Goal: Obtain resource: Obtain resource

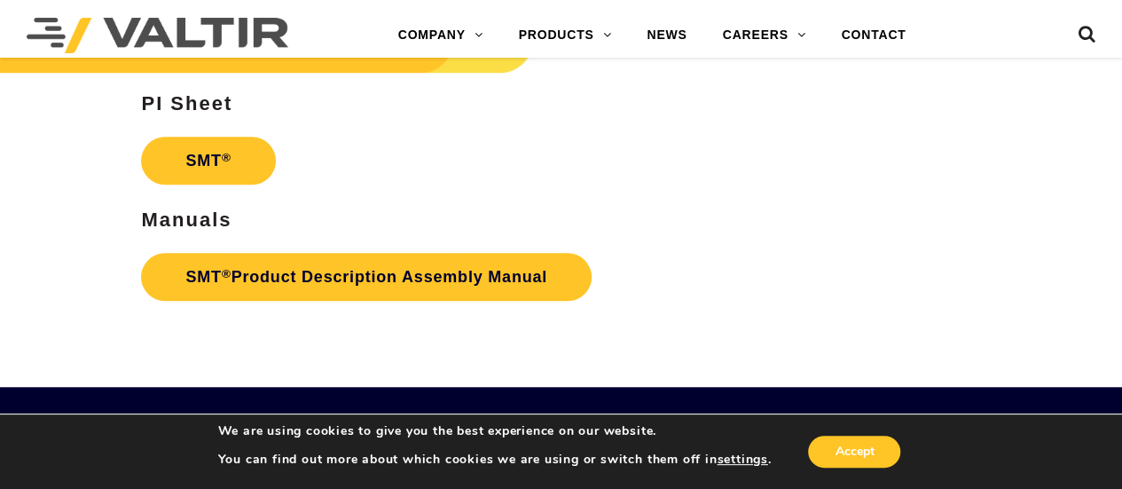
scroll to position [3991, 0]
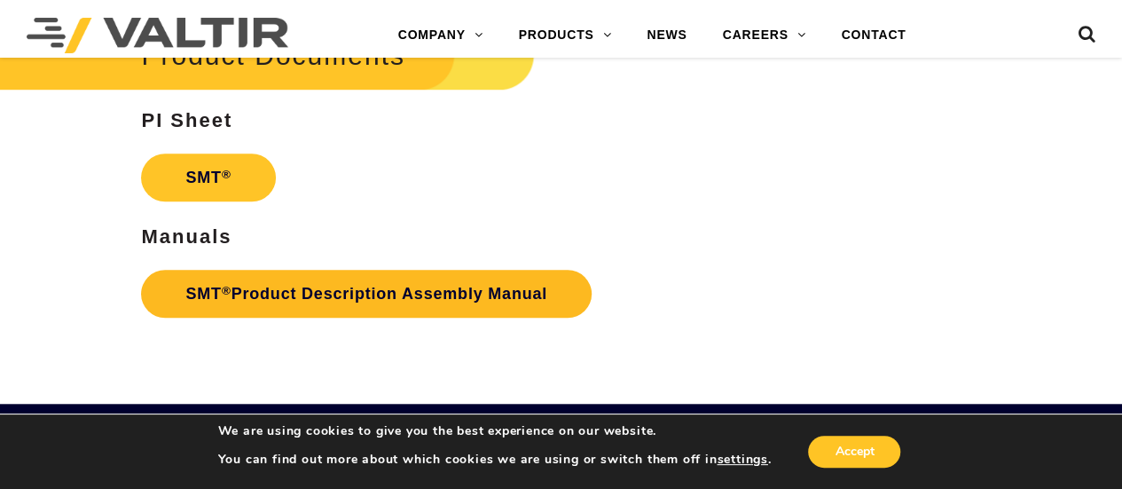
click at [429, 291] on link "SMT ® Product Description Assembly Manual" at bounding box center [366, 294] width 451 height 48
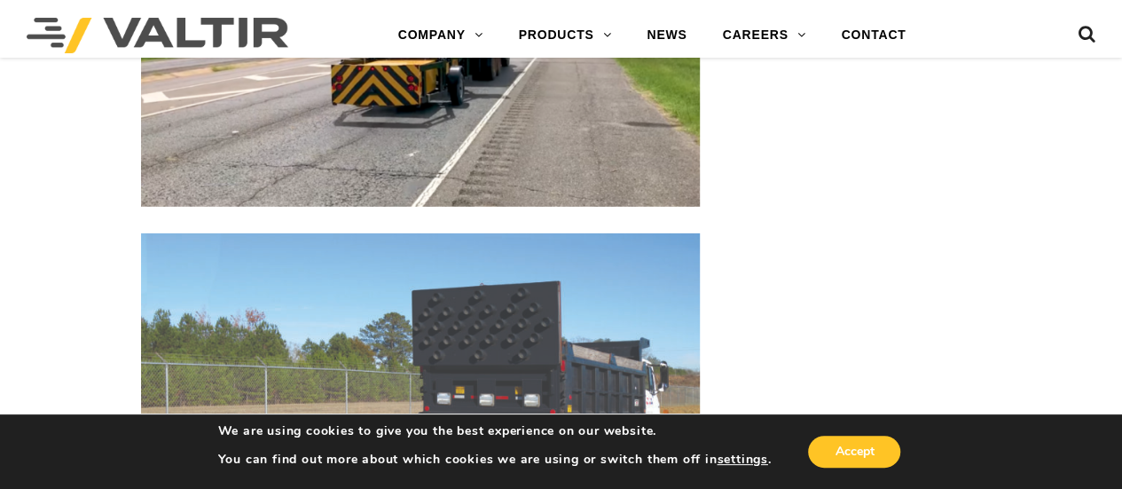
scroll to position [2749, 0]
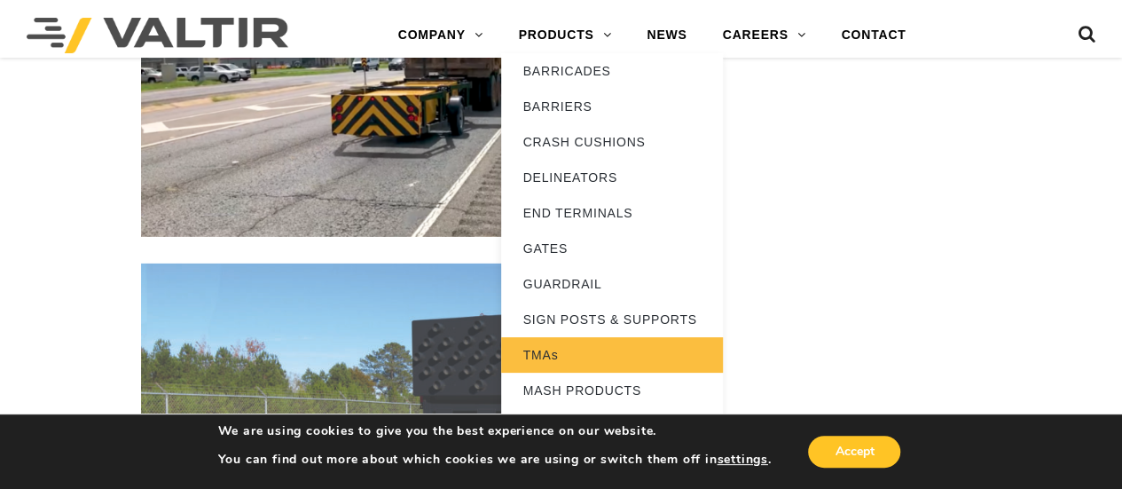
click at [578, 359] on link "TMAs" at bounding box center [612, 354] width 222 height 35
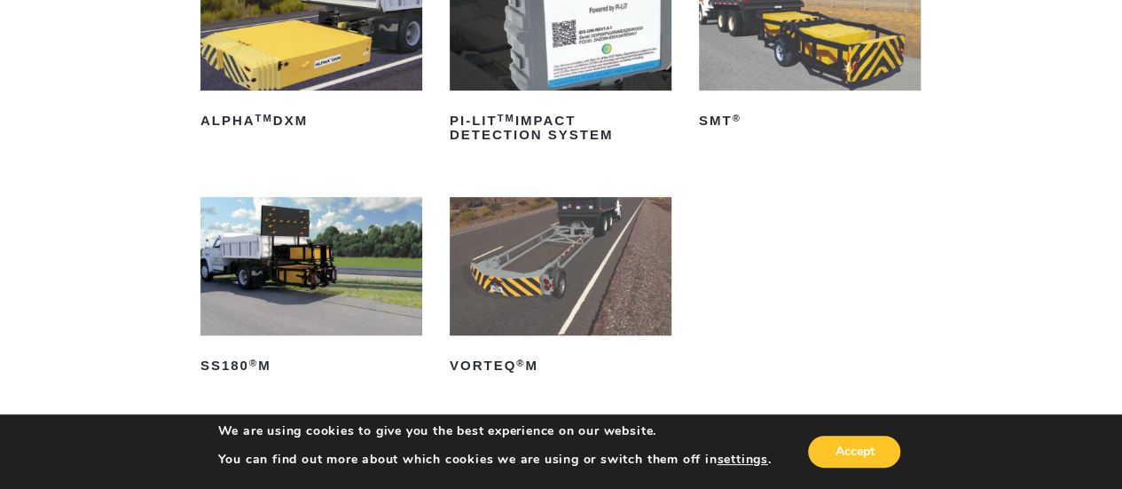
scroll to position [355, 0]
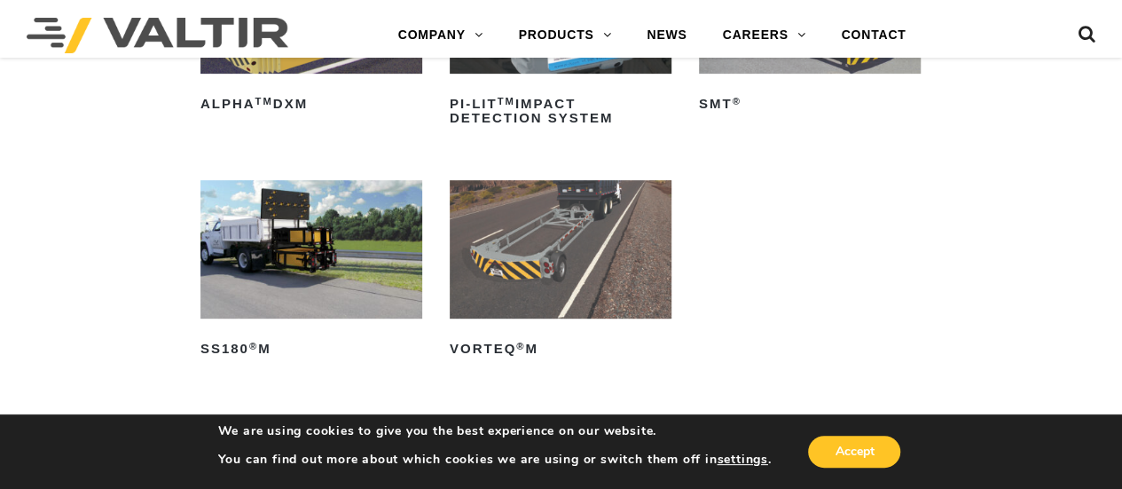
click at [325, 262] on img at bounding box center [311, 249] width 222 height 138
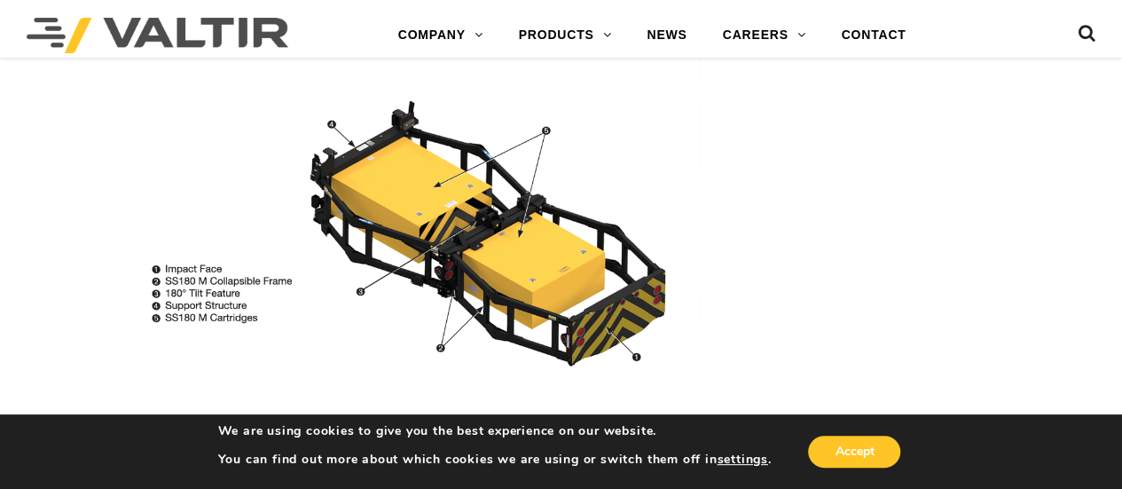
scroll to position [1419, 0]
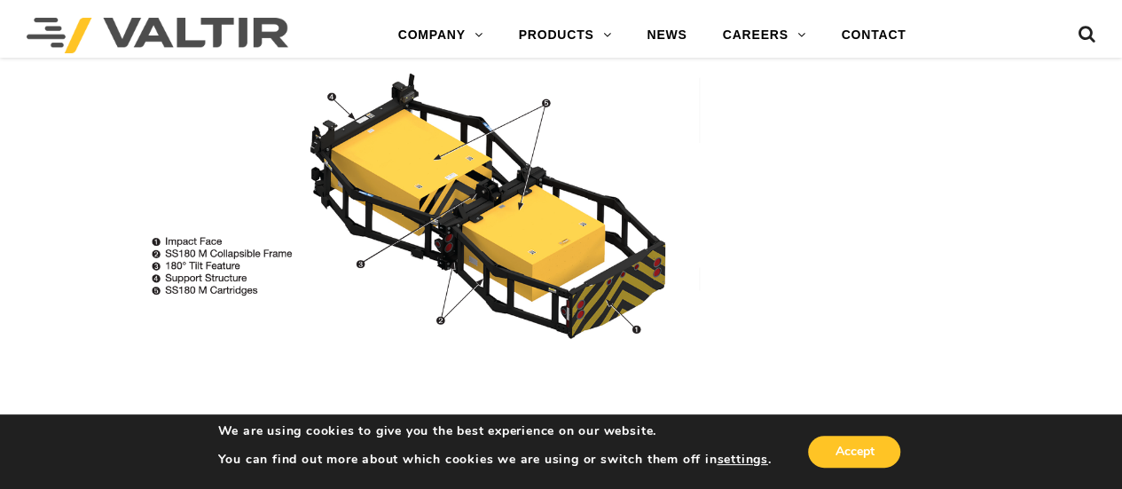
click at [556, 251] on img at bounding box center [420, 179] width 559 height 339
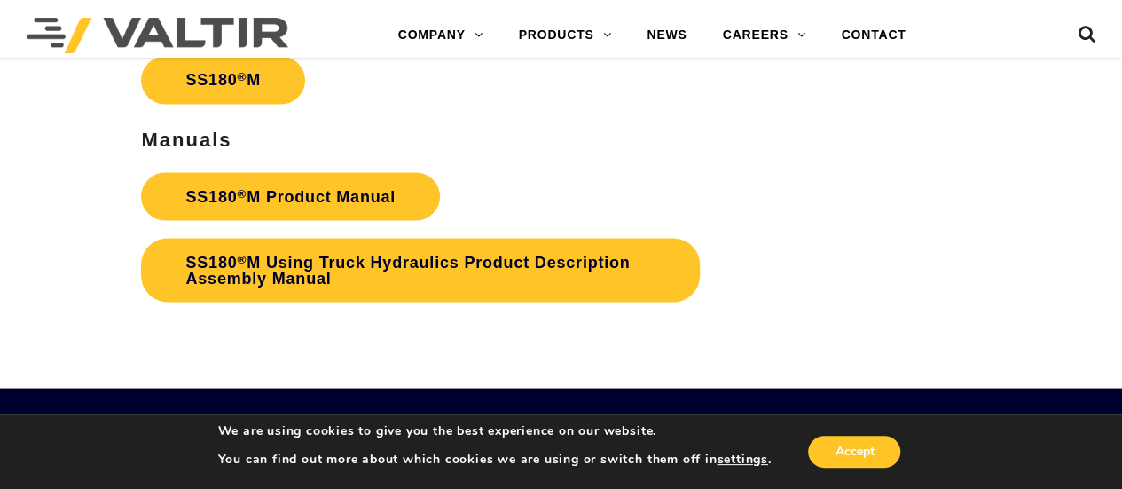
scroll to position [4966, 0]
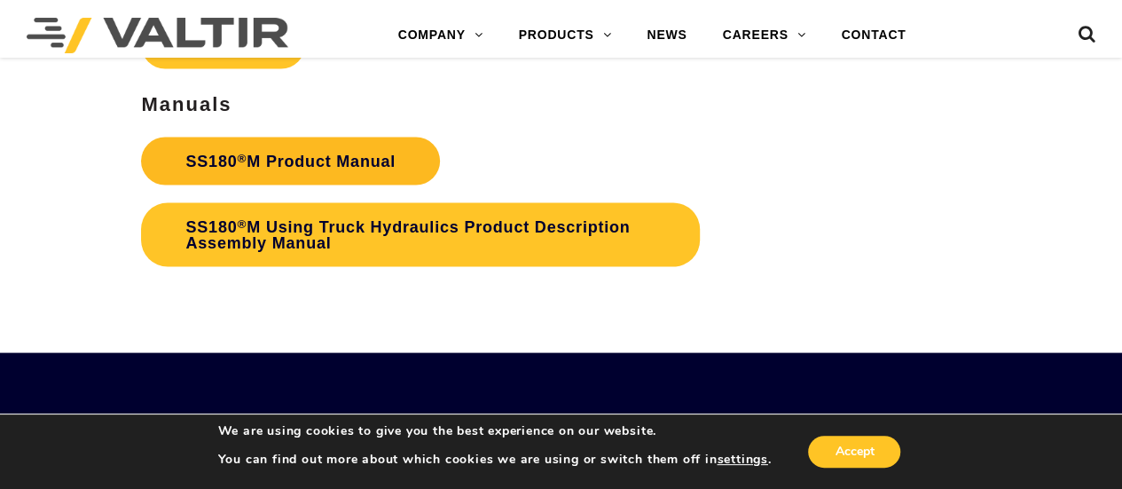
click at [372, 157] on link "SS180 ® M Product Manual" at bounding box center [290, 161] width 299 height 48
